Goal: Ask a question

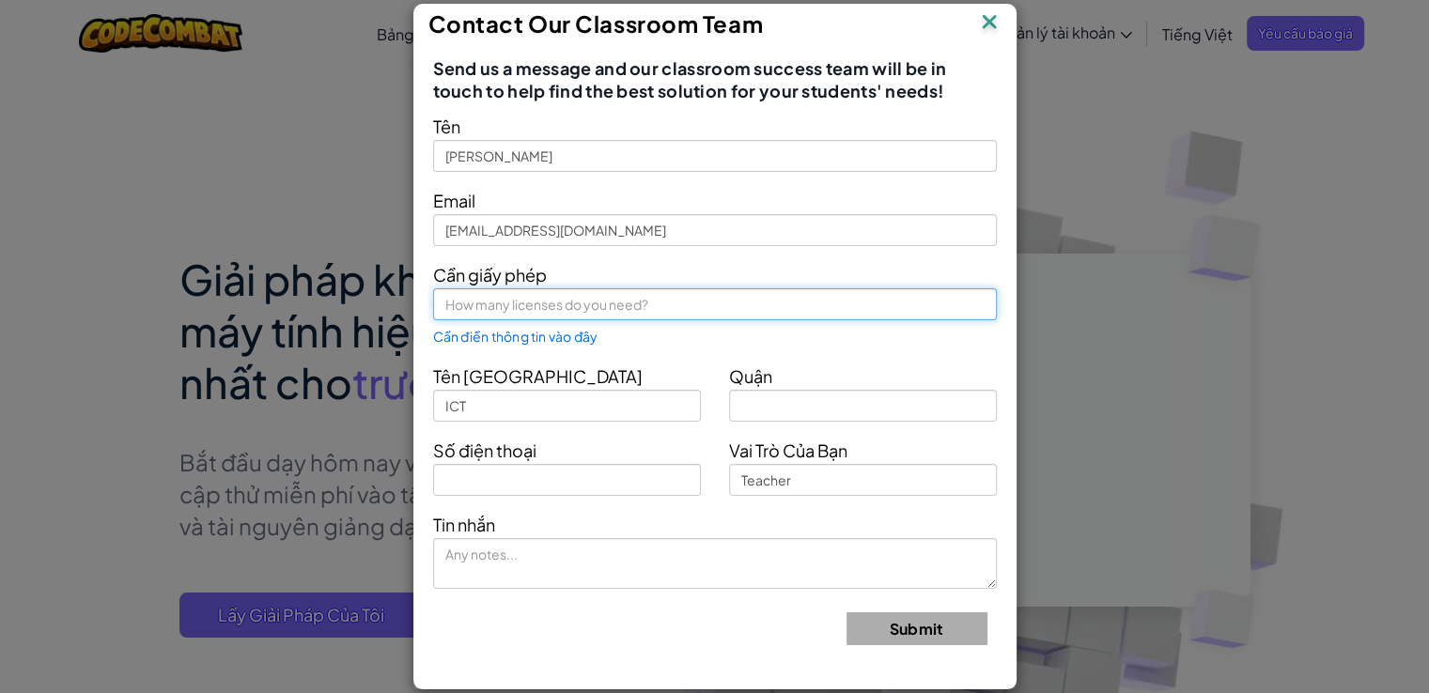
click at [487, 305] on input "text" at bounding box center [715, 304] width 564 height 32
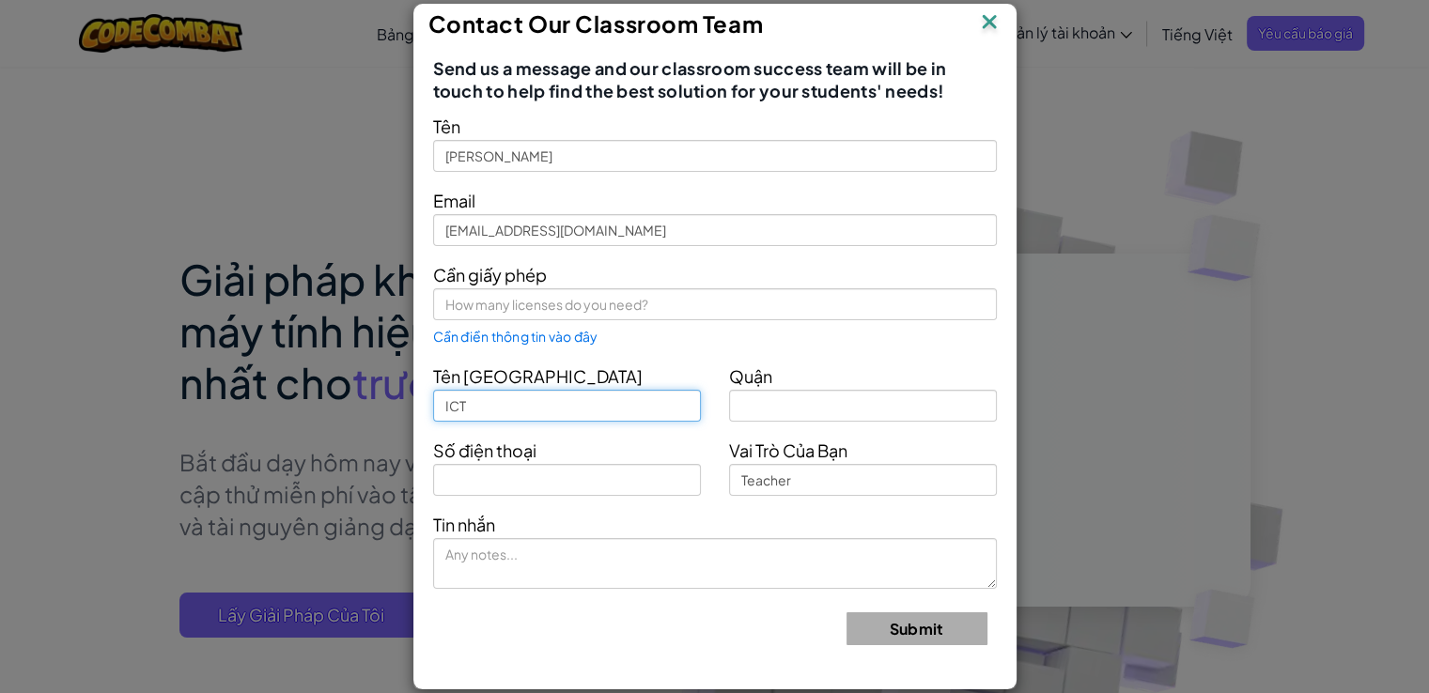
drag, startPoint x: 515, startPoint y: 411, endPoint x: 379, endPoint y: 412, distance: 136.2
click at [379, 412] on div "Contact Our Classroom Team Send us a message and our classroom success team wil…" at bounding box center [714, 346] width 1429 height 693
type input "THCS Tân Hưng"
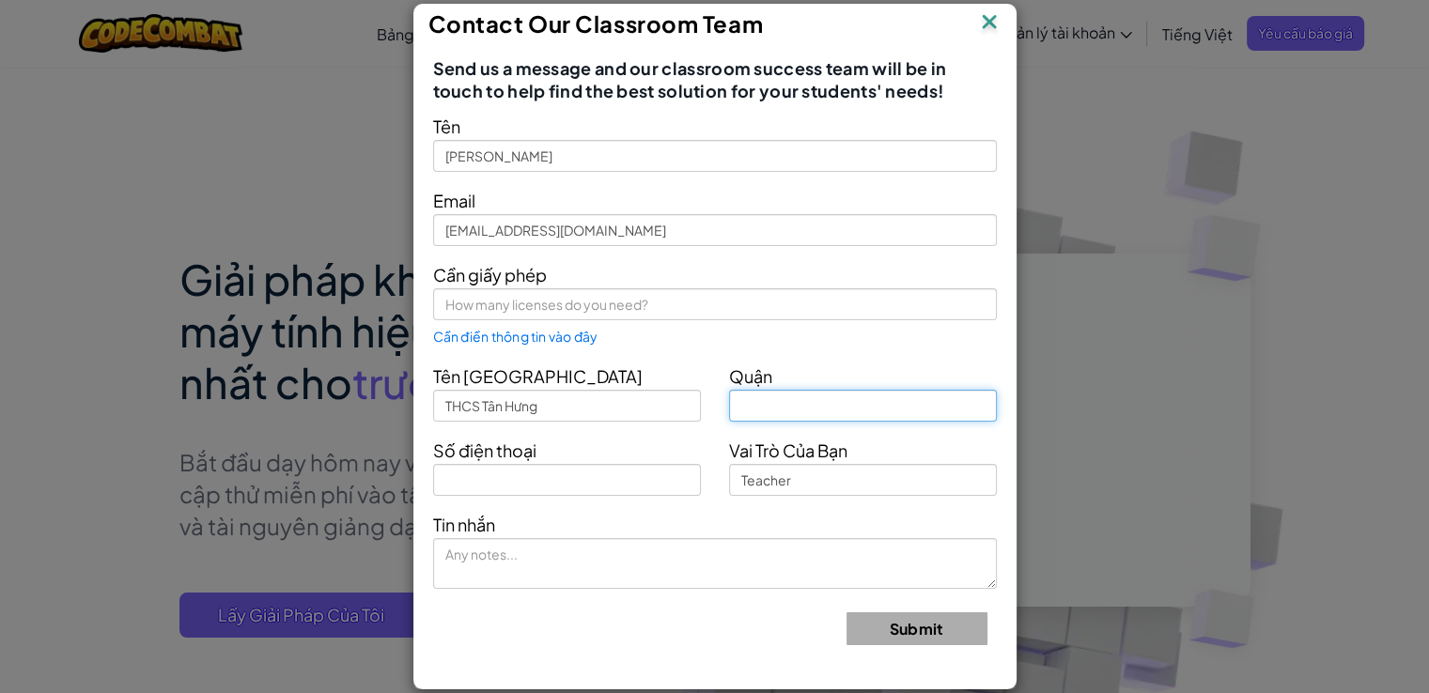
click at [765, 409] on input "text" at bounding box center [863, 406] width 268 height 32
type input "[GEOGRAPHIC_DATA]"
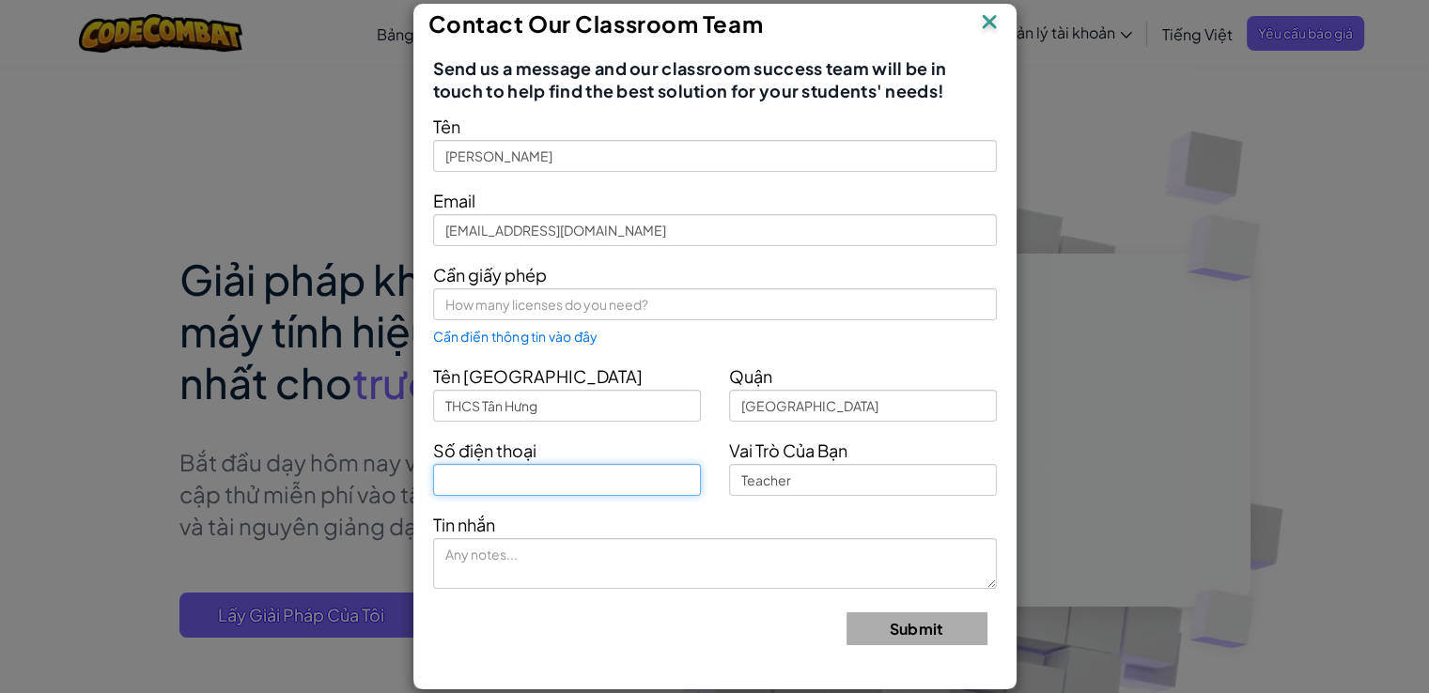
click at [633, 484] on input "text" at bounding box center [567, 480] width 268 height 32
type input "0933423579"
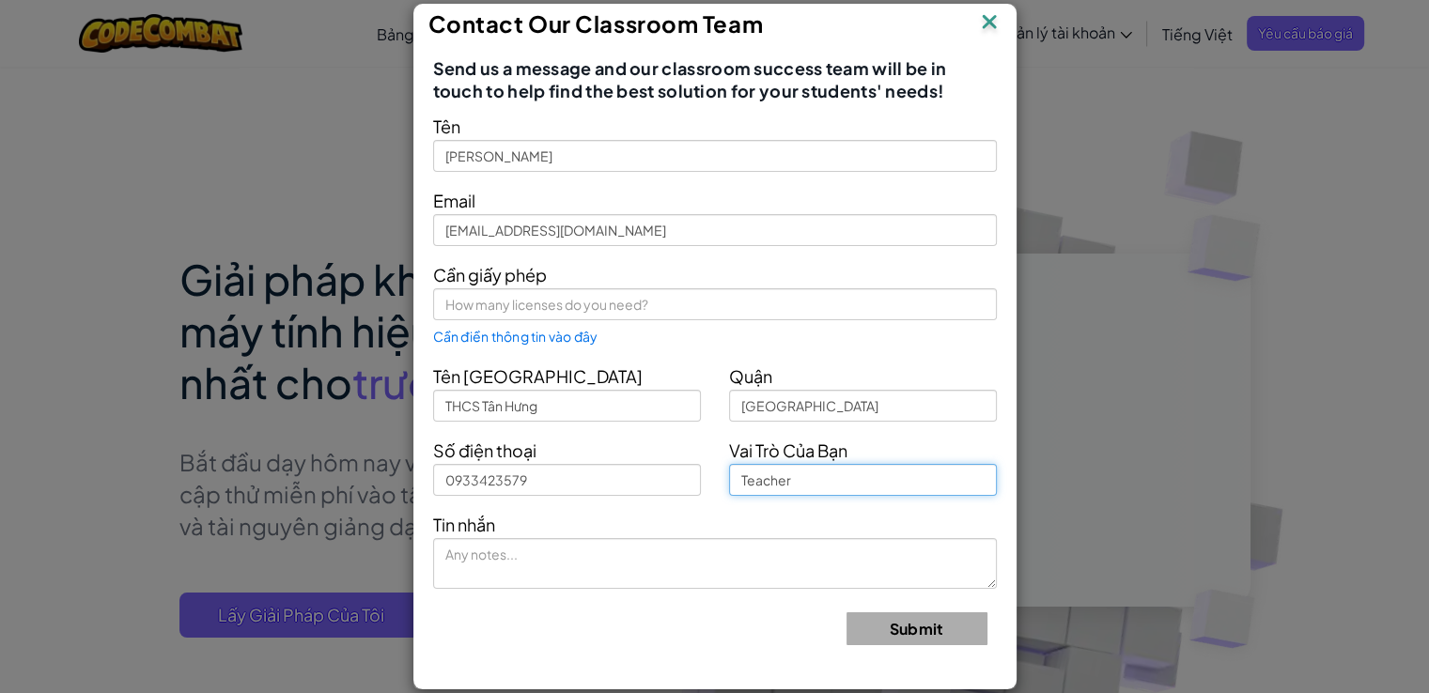
click at [777, 483] on input "Teacher" at bounding box center [863, 480] width 268 height 32
click at [854, 492] on input "Teacher" at bounding box center [863, 480] width 268 height 32
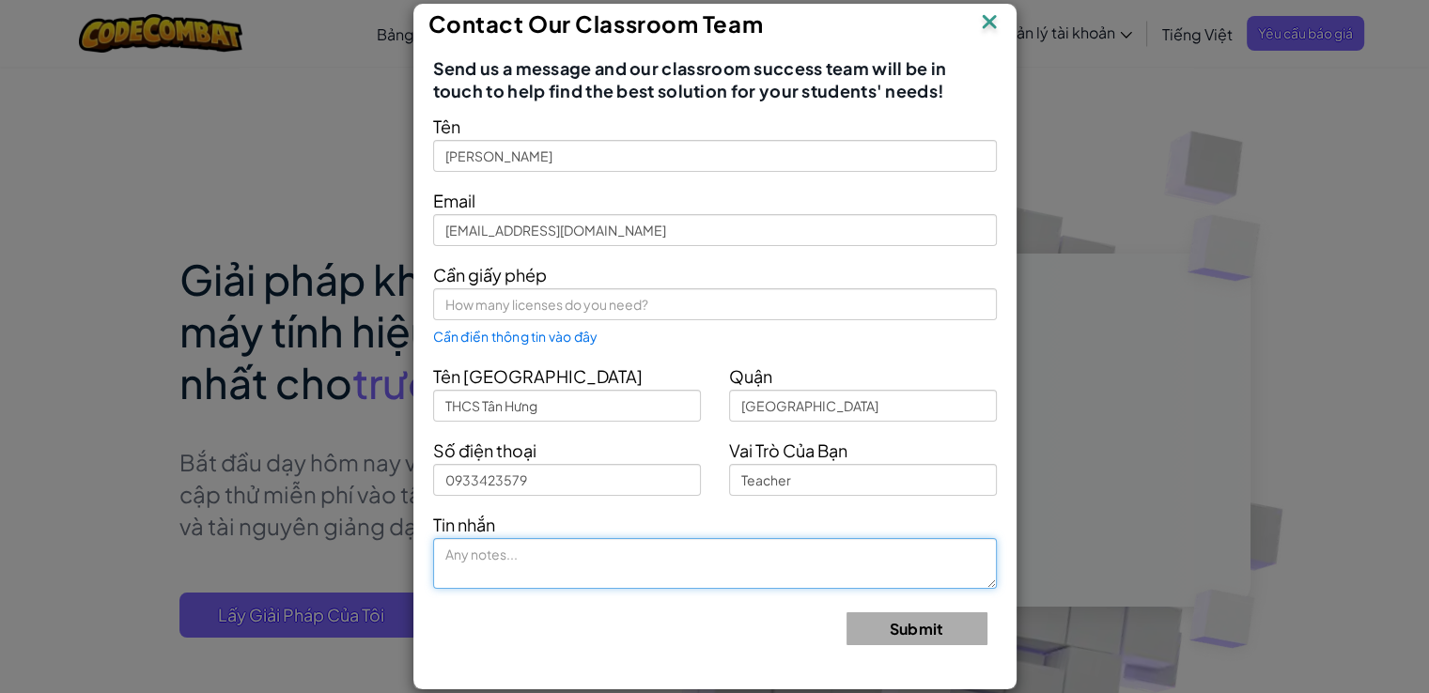
click at [516, 564] on textarea at bounding box center [715, 563] width 564 height 51
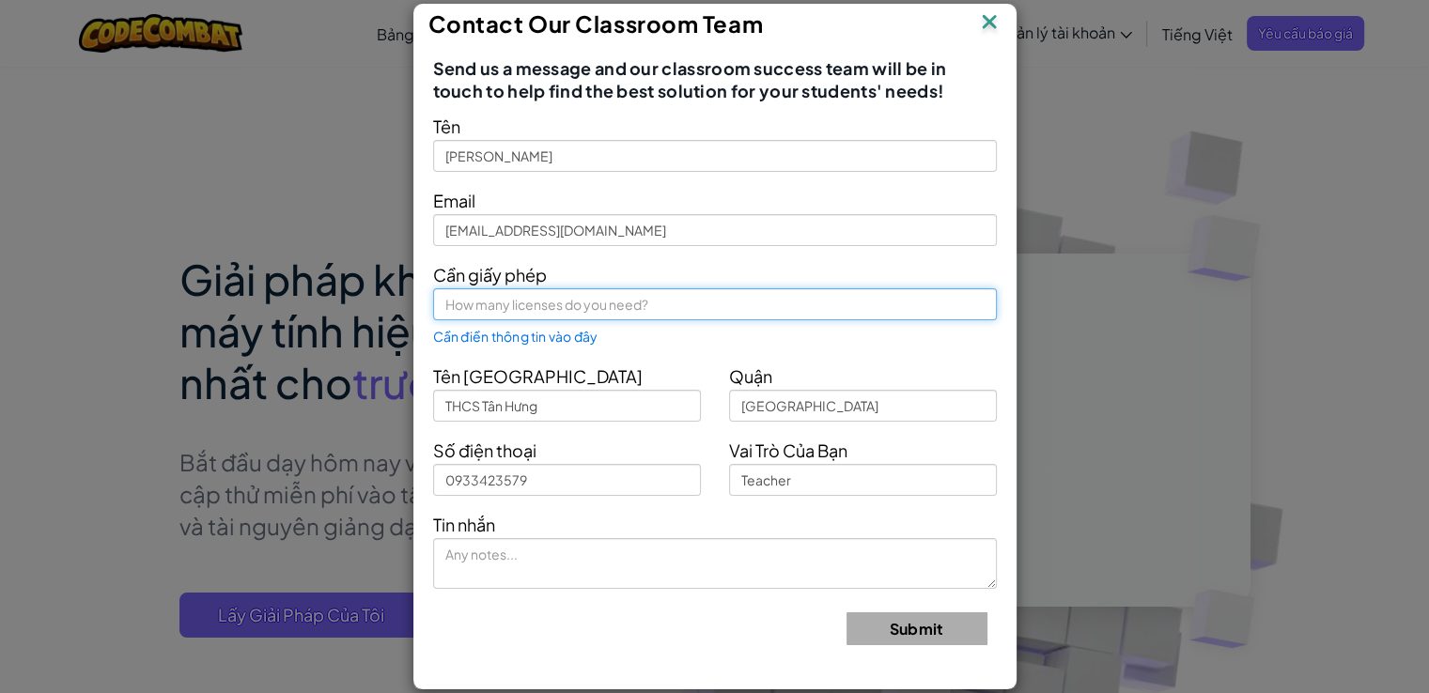
click at [534, 309] on input "text" at bounding box center [715, 304] width 564 height 32
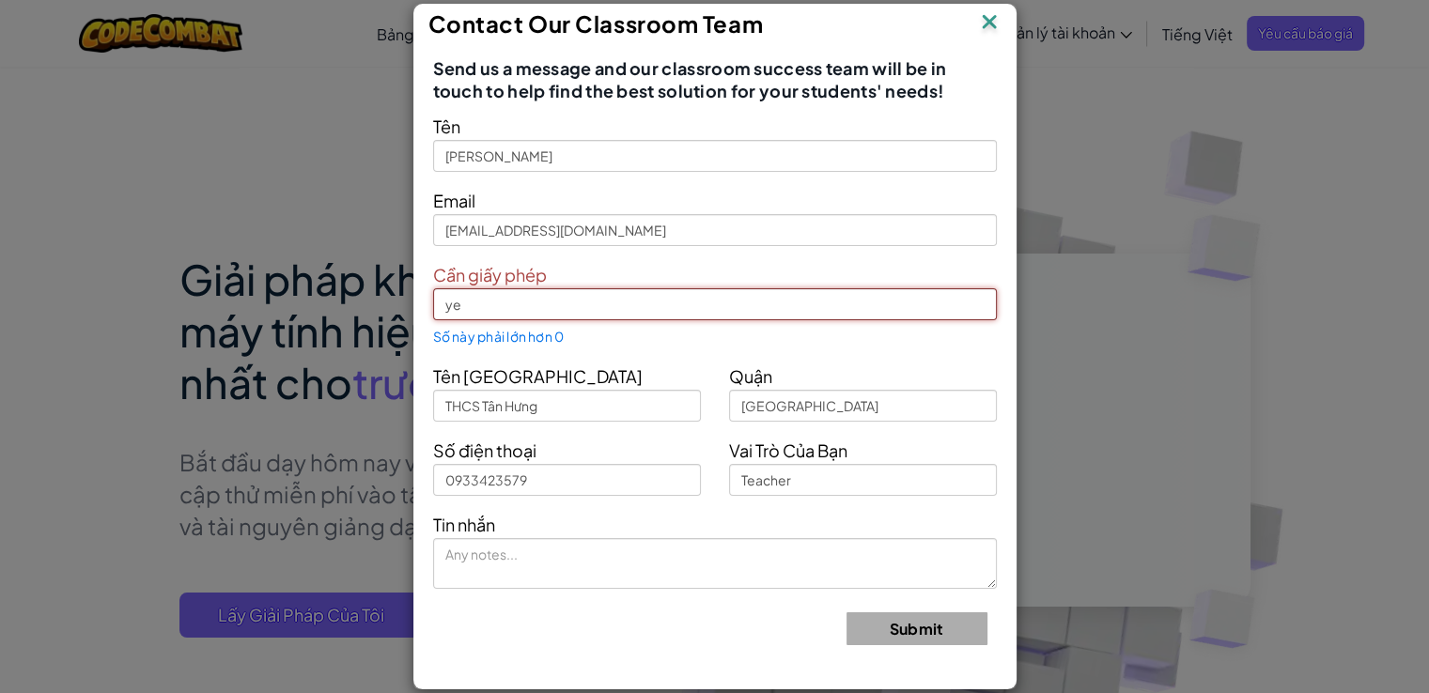
type input "y"
type input "ý"
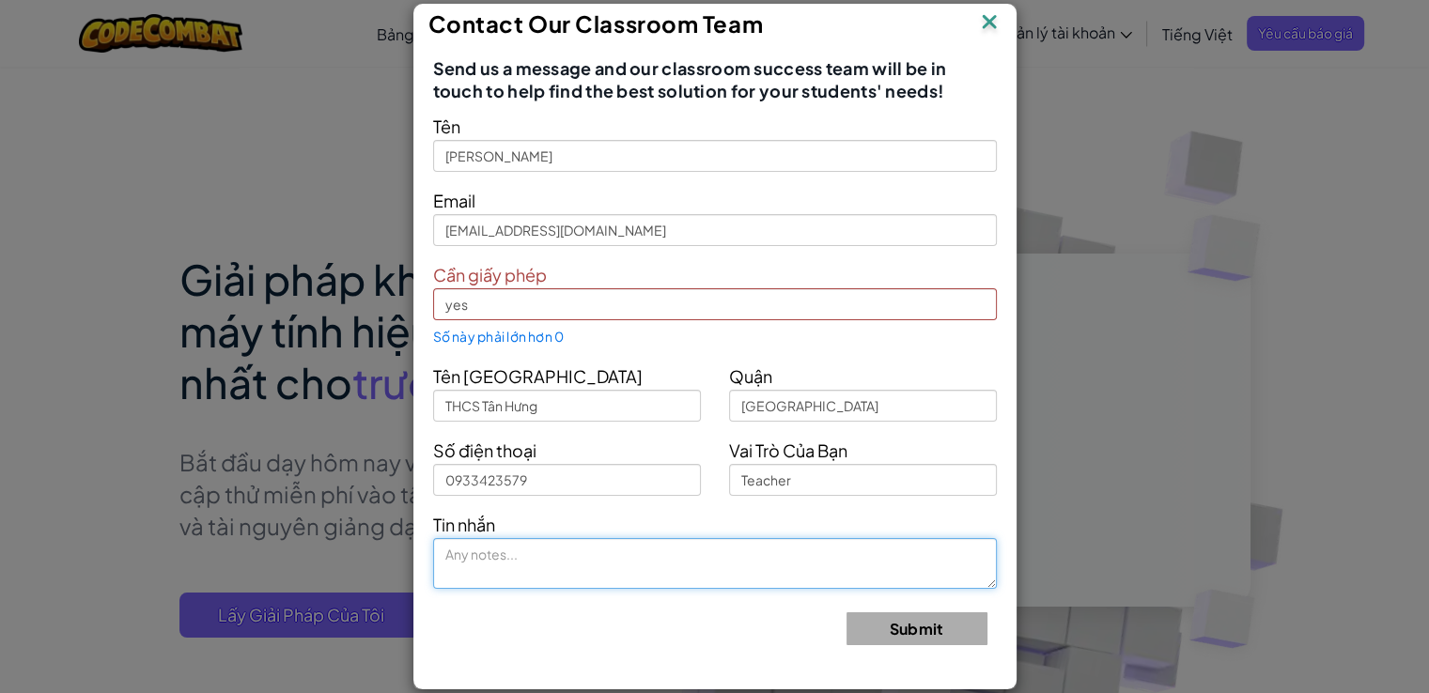
click at [511, 557] on textarea at bounding box center [715, 563] width 564 height 51
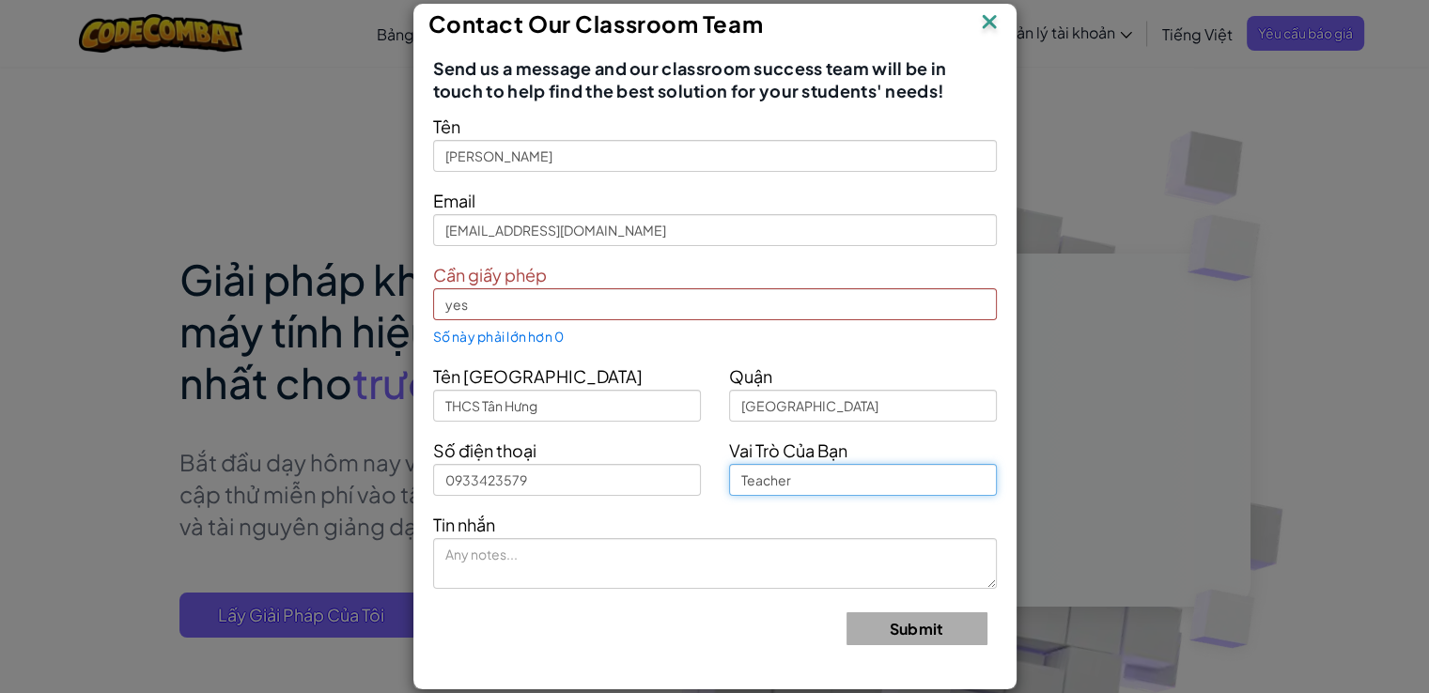
click at [781, 491] on input "Teacher" at bounding box center [863, 480] width 268 height 32
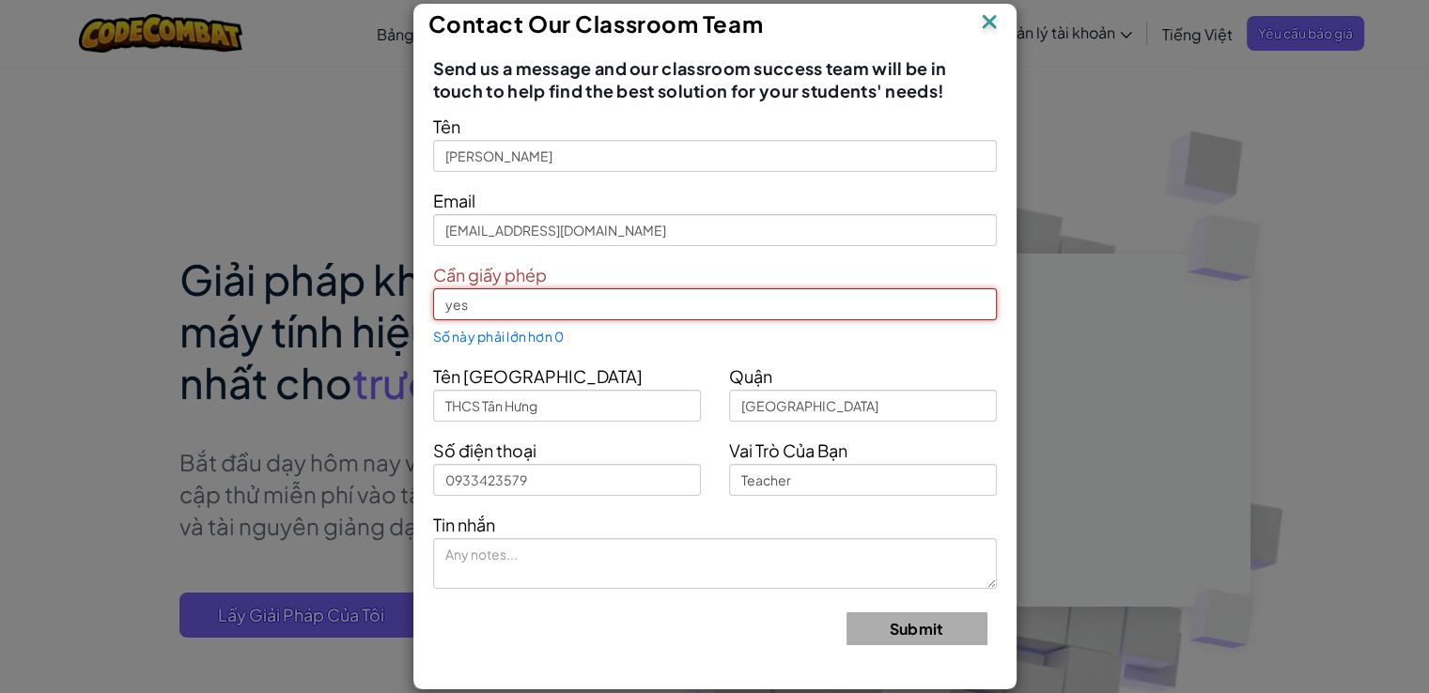
click at [534, 305] on input "yes" at bounding box center [715, 304] width 564 height 32
drag, startPoint x: 534, startPoint y: 305, endPoint x: 374, endPoint y: 314, distance: 159.9
click at [374, 314] on div "Contact Our Classroom Team Send us a message and our classroom success team wil…" at bounding box center [714, 346] width 1429 height 693
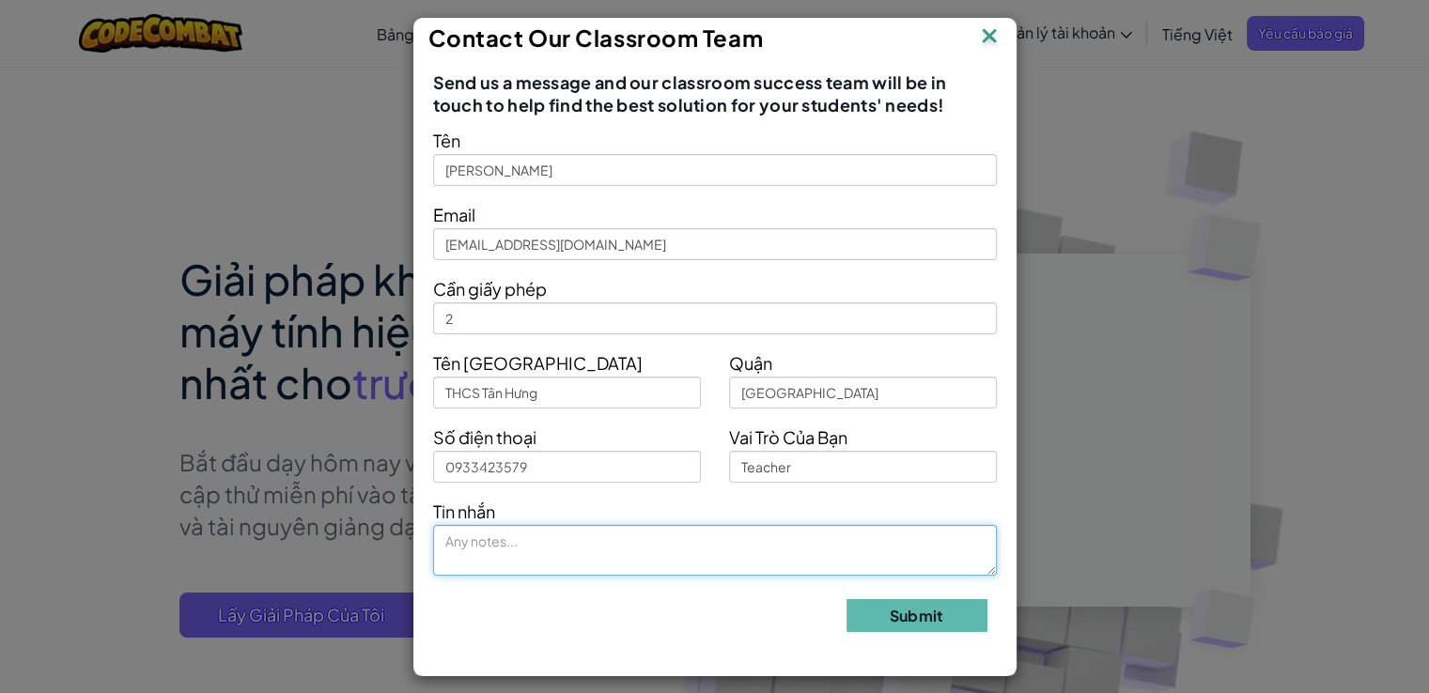
click at [526, 558] on textarea at bounding box center [715, 550] width 564 height 51
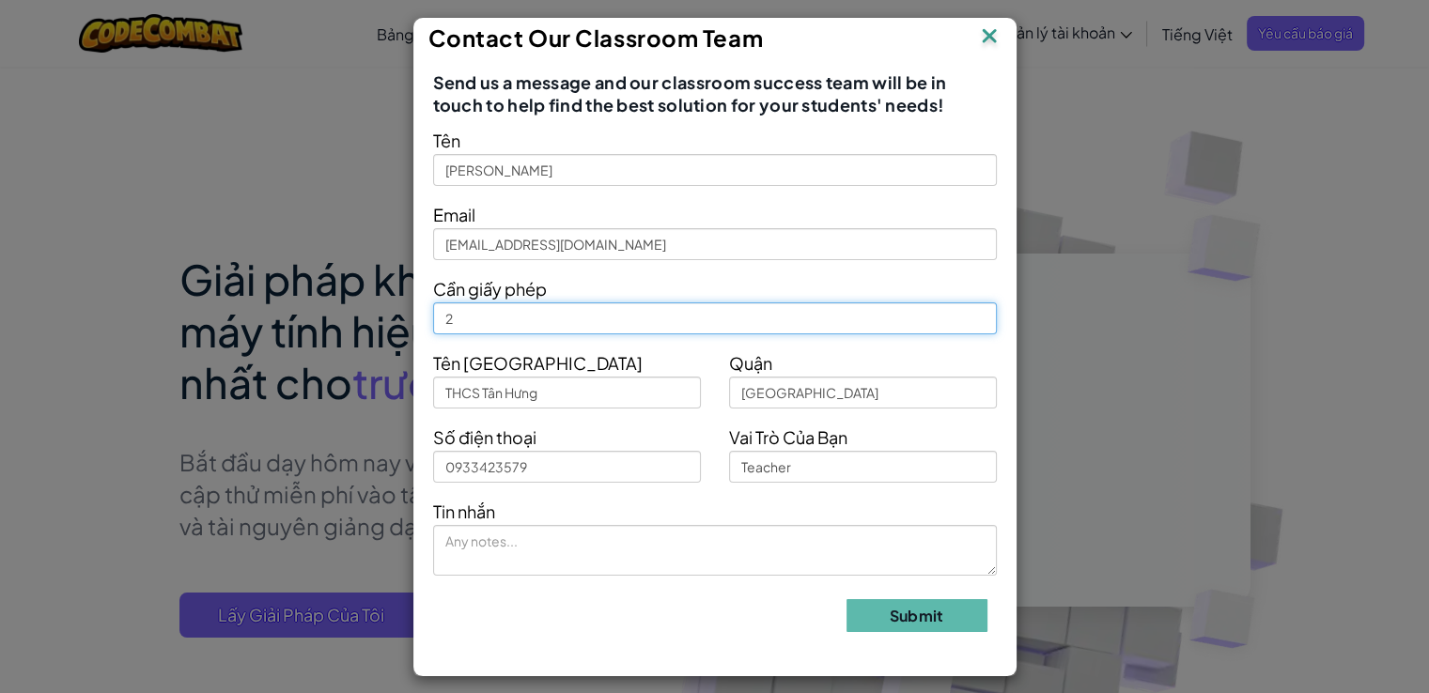
drag, startPoint x: 473, startPoint y: 317, endPoint x: 441, endPoint y: 322, distance: 33.2
click at [441, 322] on input "2" at bounding box center [715, 318] width 564 height 32
type input "1"
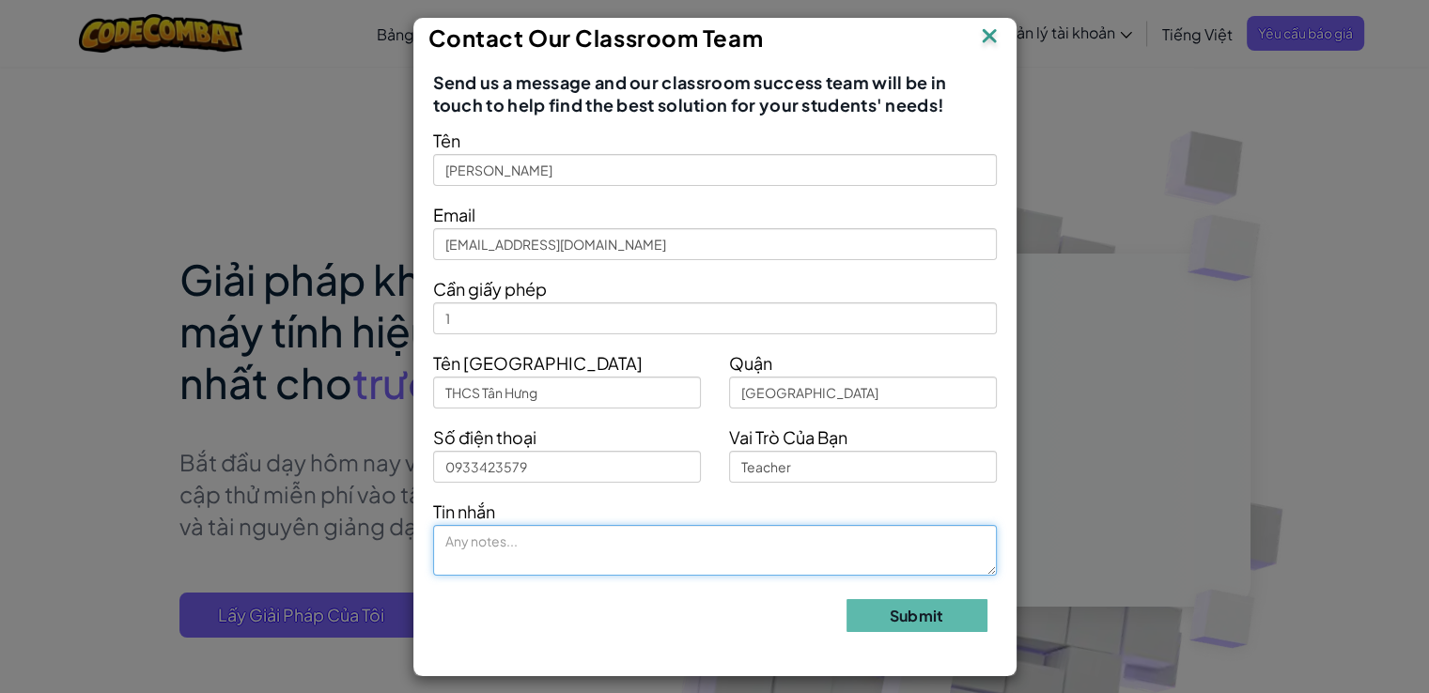
click at [500, 544] on textarea at bounding box center [715, 550] width 564 height 51
type textarea "1. Một giấy phép là được bao nhiêu học sinh ?"
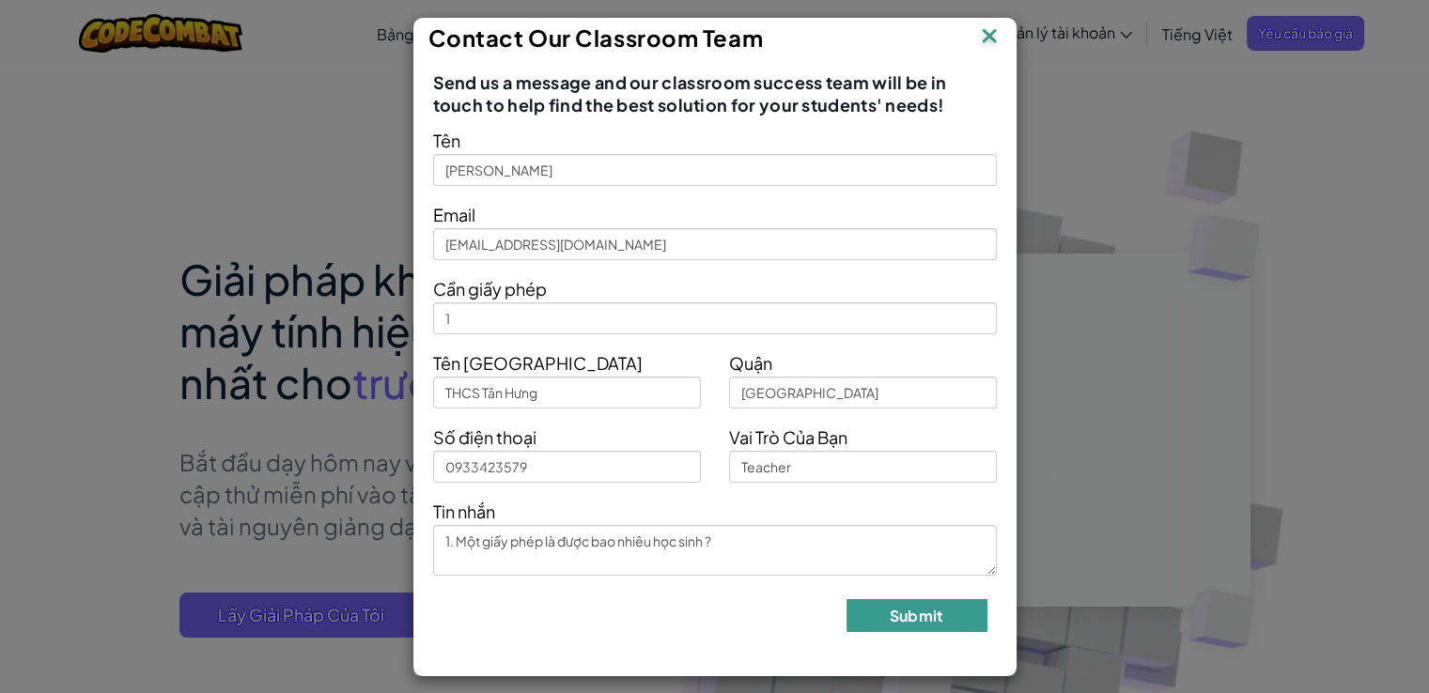
click at [905, 621] on button "Submit" at bounding box center [916, 615] width 141 height 33
